Goal: Find specific page/section: Find specific page/section

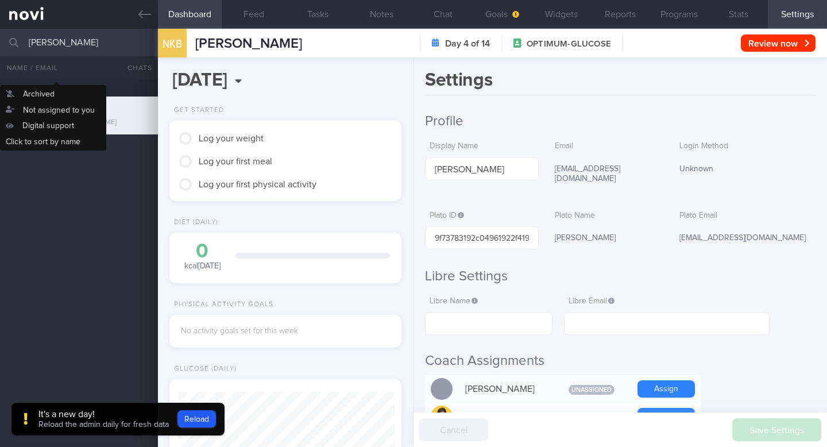
scroll to position [106, 211]
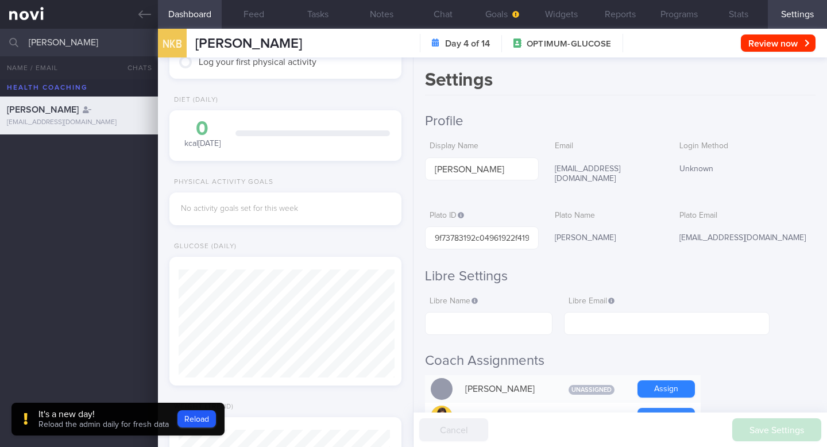
click at [87, 40] on input "[PERSON_NAME]" at bounding box center [413, 43] width 827 height 28
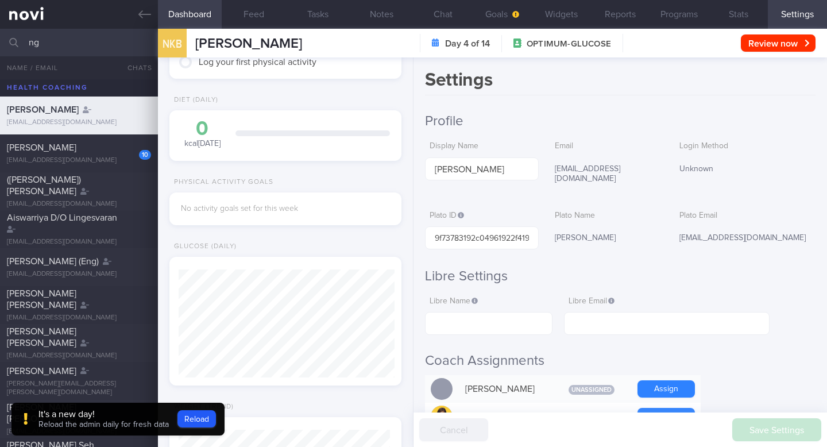
type input "n"
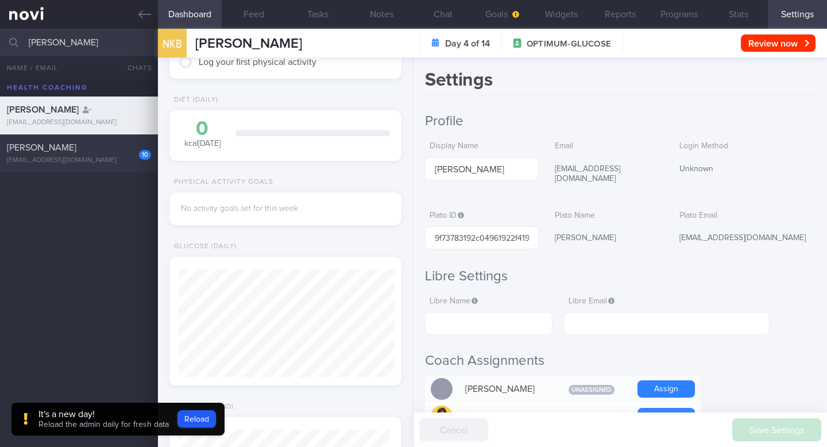
type input "[PERSON_NAME]"
click at [37, 156] on div "10 [PERSON_NAME] [EMAIL_ADDRESS][DOMAIN_NAME]" at bounding box center [79, 153] width 158 height 23
type input "[DATE]"
select select "7"
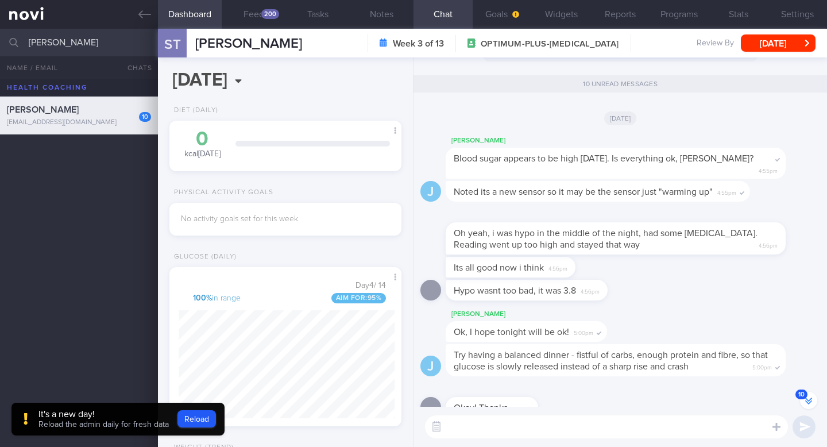
scroll to position [-540, 0]
